Goal: Information Seeking & Learning: Learn about a topic

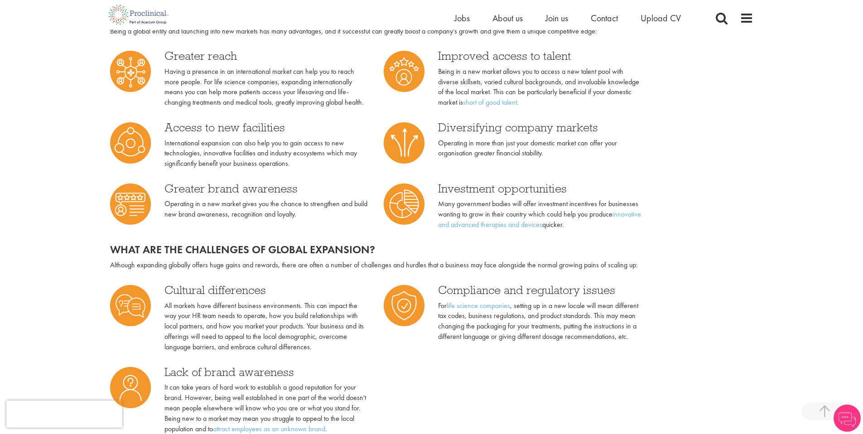
scroll to position [371, 0]
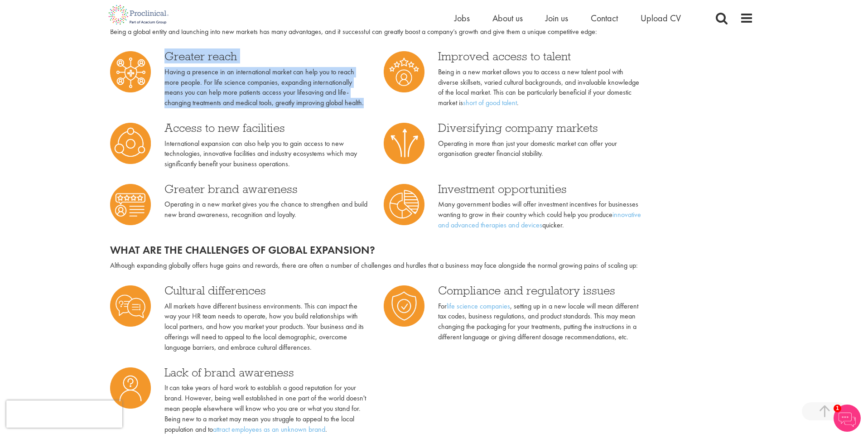
drag, startPoint x: 167, startPoint y: 56, endPoint x: 341, endPoint y: 100, distance: 179.7
click at [341, 100] on div "Greater reach Having a presence in an international market can help you to reac…" at bounding box center [266, 79] width 205 height 58
copy div "Greater reach Having a presence in an international market can help you to reac…"
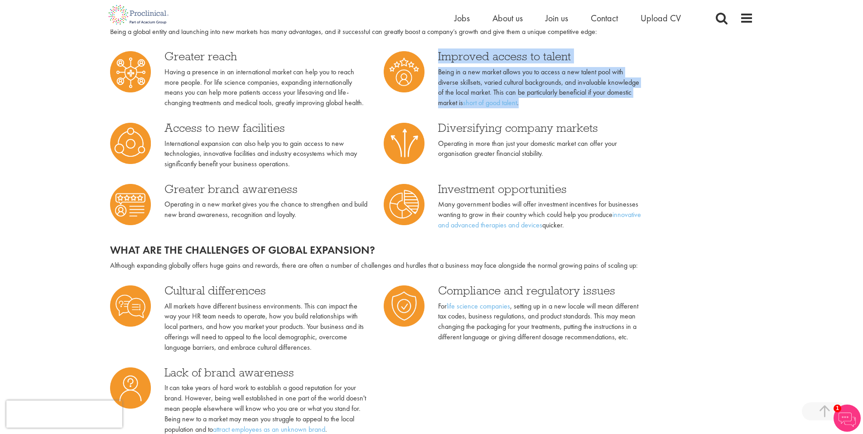
drag, startPoint x: 439, startPoint y: 55, endPoint x: 524, endPoint y: 101, distance: 96.9
click at [524, 101] on div "Improved access to talent Being in a new market allows you to access a new tale…" at bounding box center [540, 79] width 205 height 58
copy div "Improved access to talent Being in a new market allows you to access a new tale…"
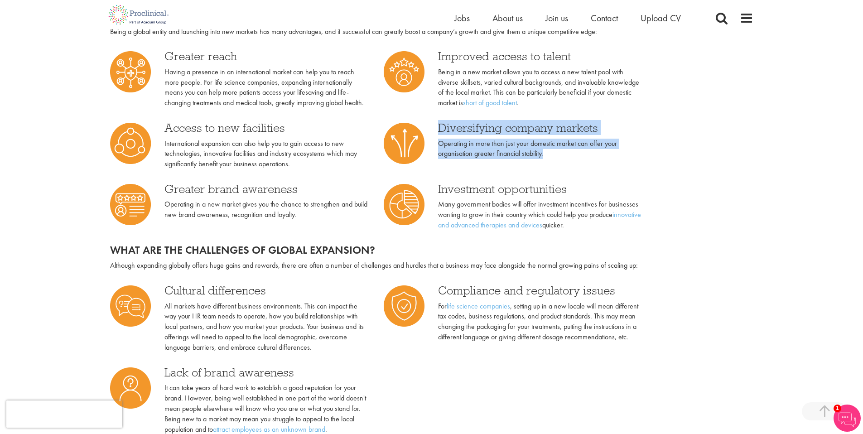
drag, startPoint x: 439, startPoint y: 126, endPoint x: 548, endPoint y: 153, distance: 112.5
click at [548, 153] on div "Diversifying company markets Operating in more than just your domestic market c…" at bounding box center [540, 140] width 205 height 37
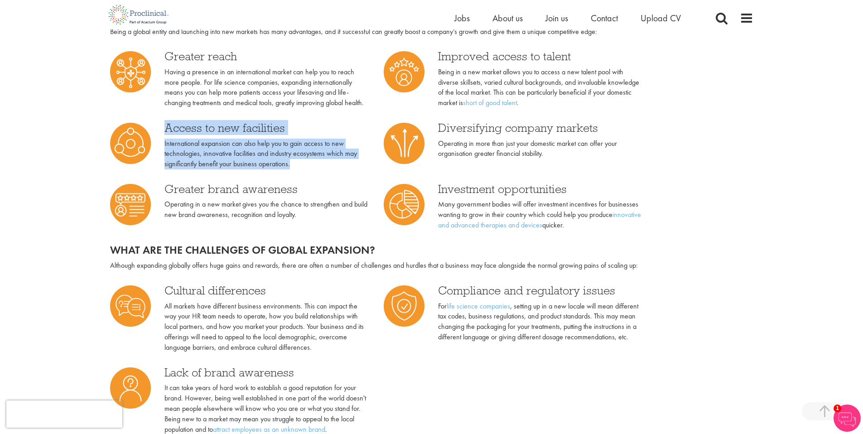
drag, startPoint x: 166, startPoint y: 127, endPoint x: 291, endPoint y: 160, distance: 129.3
click at [291, 160] on div "Access to new facilities International expansion can also help you to gain acce…" at bounding box center [266, 146] width 205 height 48
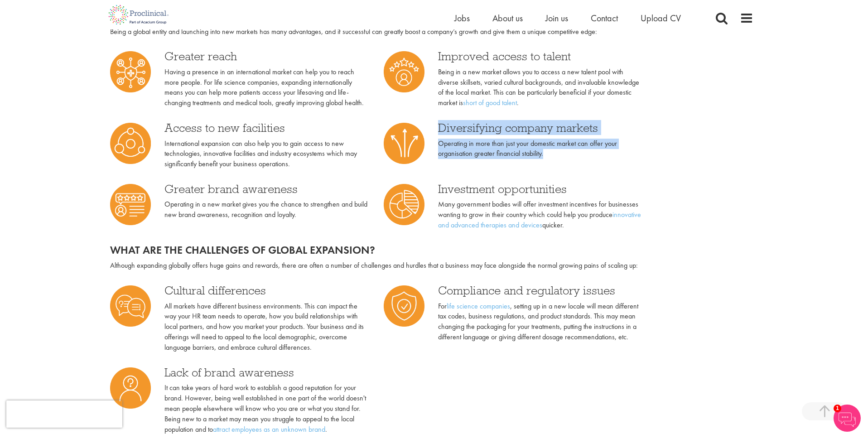
drag, startPoint x: 439, startPoint y: 128, endPoint x: 552, endPoint y: 156, distance: 116.7
click at [552, 156] on div "Diversifying company markets Operating in more than just your domestic market c…" at bounding box center [540, 140] width 205 height 37
copy div "Diversifying company markets Operating in more than just your domestic market c…"
